Goal: Task Accomplishment & Management: Use online tool/utility

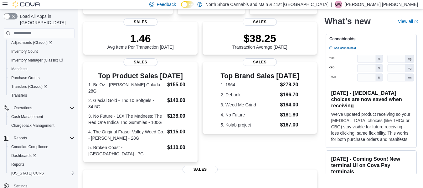
scroll to position [125, 0]
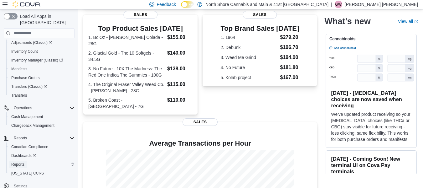
click at [18, 162] on span "Reports" at bounding box center [17, 164] width 13 height 5
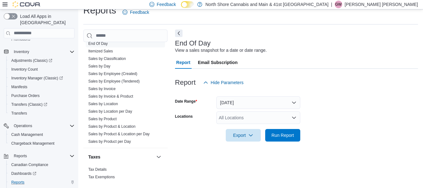
scroll to position [507, 0]
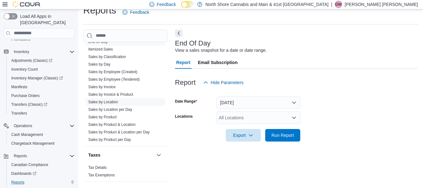
click at [114, 100] on link "Sales by Location" at bounding box center [103, 102] width 30 height 4
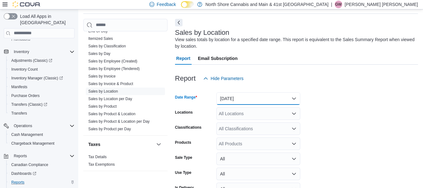
click at [257, 99] on button "[DATE]" at bounding box center [259, 98] width 84 height 13
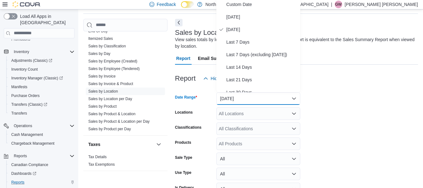
scroll to position [19, 0]
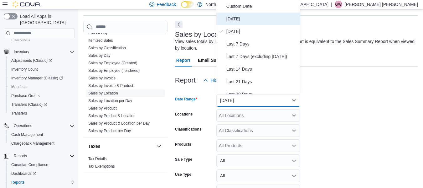
click at [243, 19] on span "[DATE]" at bounding box center [262, 19] width 71 height 8
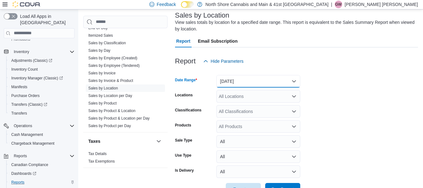
scroll to position [58, 0]
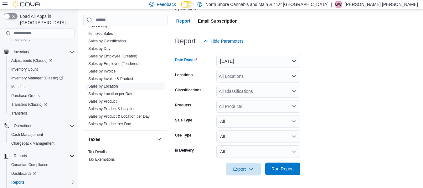
click at [275, 172] on span "Run Report" at bounding box center [283, 168] width 28 height 13
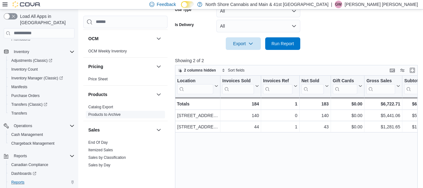
scroll to position [381, 0]
